Goal: Navigation & Orientation: Go to known website

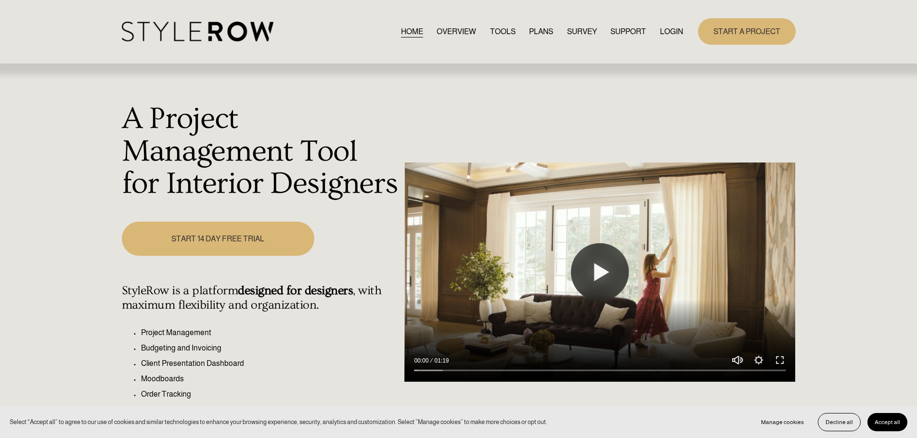
click at [672, 28] on link "LOGIN" at bounding box center [671, 31] width 23 height 13
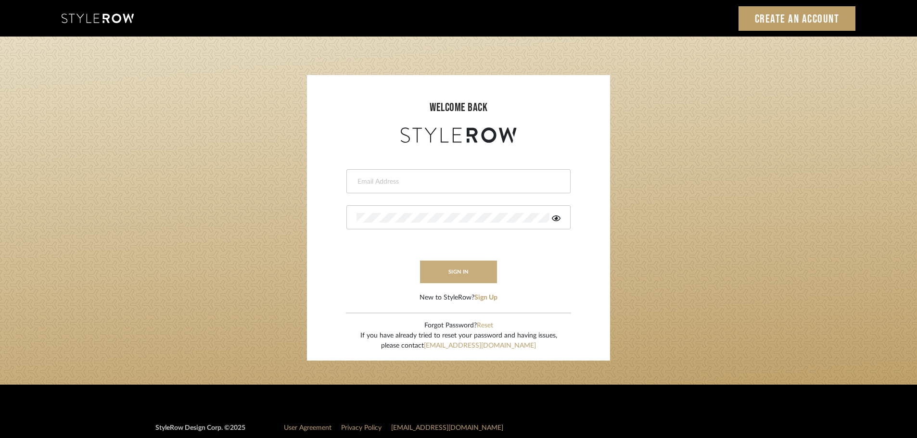
type input "[PERSON_NAME][EMAIL_ADDRESS][DOMAIN_NAME]"
click at [456, 271] on button "sign in" at bounding box center [458, 272] width 77 height 23
